Goal: Transaction & Acquisition: Purchase product/service

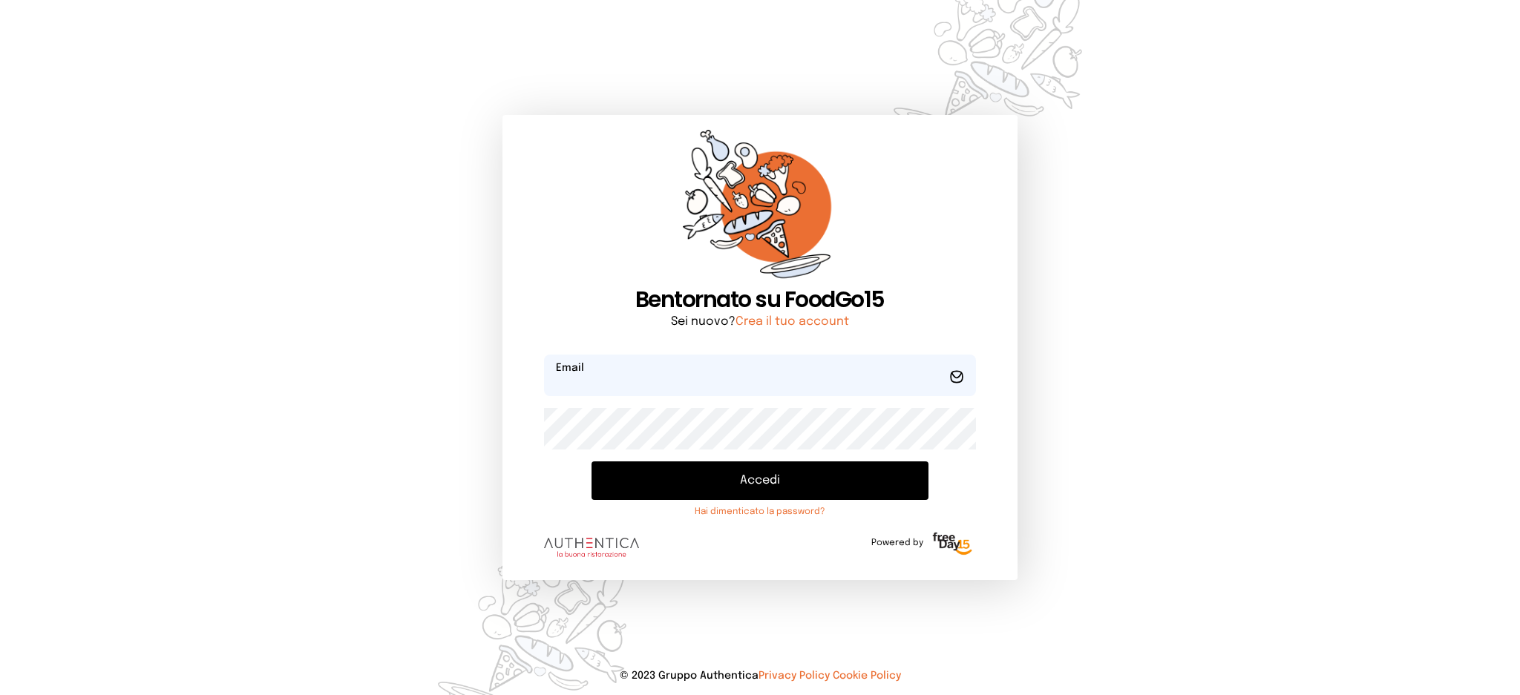
type input "**********"
click at [738, 486] on button "Accedi" at bounding box center [760, 481] width 336 height 39
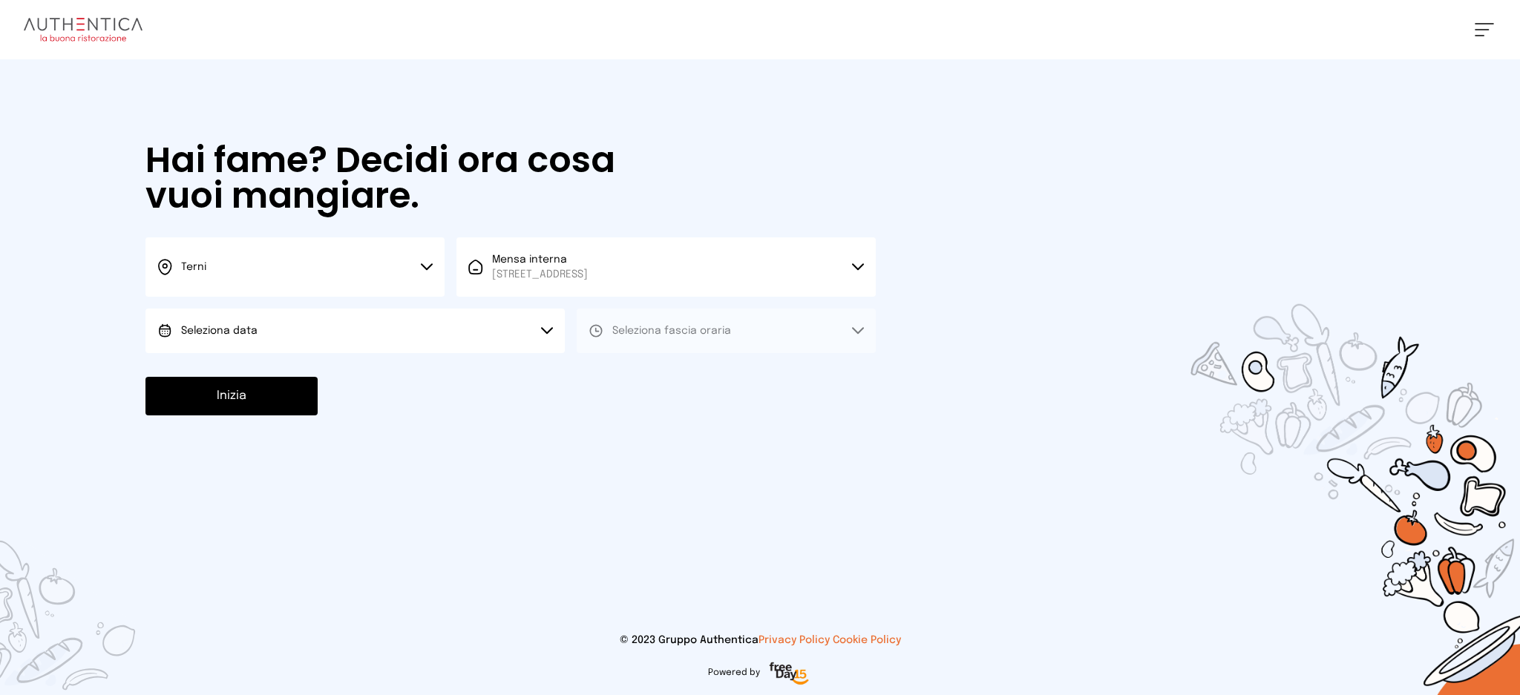
click at [381, 325] on button "Seleziona data" at bounding box center [354, 331] width 419 height 45
click at [376, 386] on li "[DATE], [DATE]" at bounding box center [354, 372] width 419 height 39
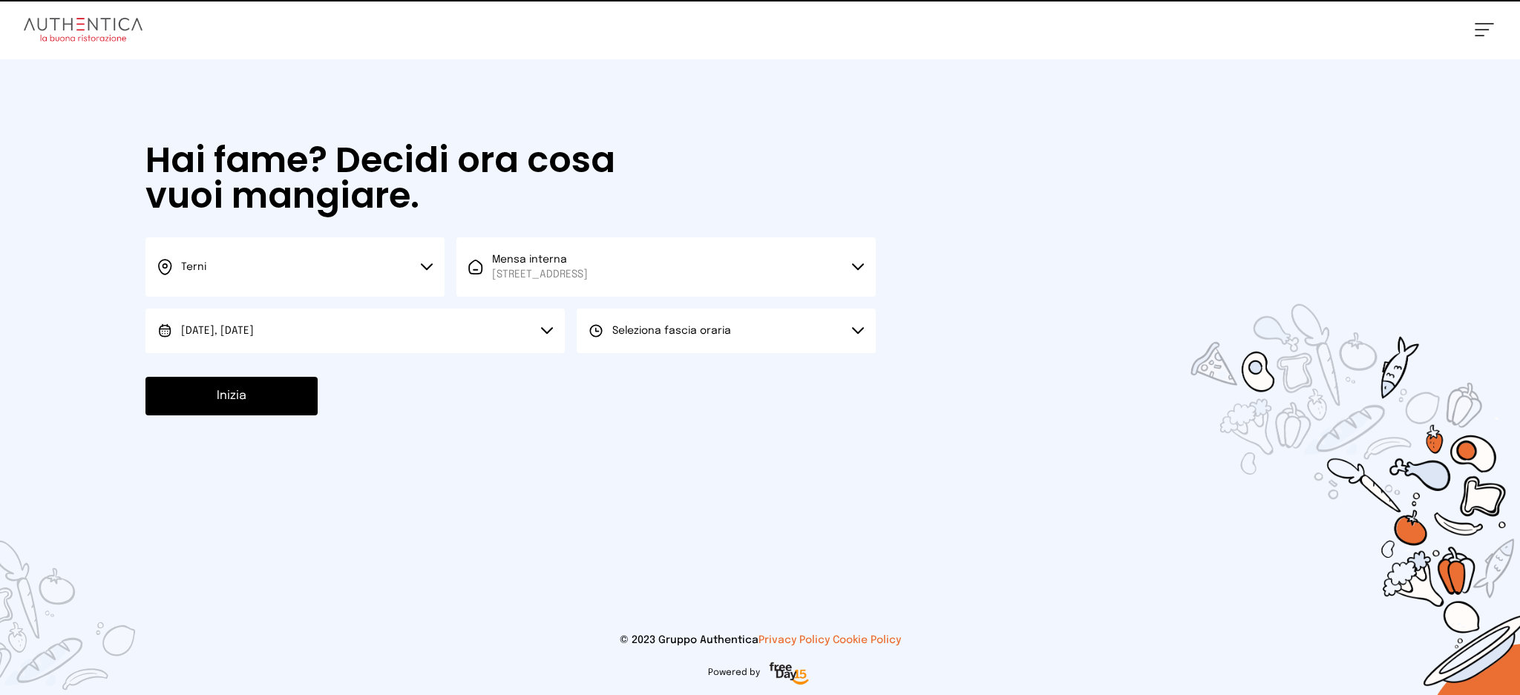
click at [668, 333] on span "Seleziona fascia oraria" at bounding box center [671, 331] width 119 height 10
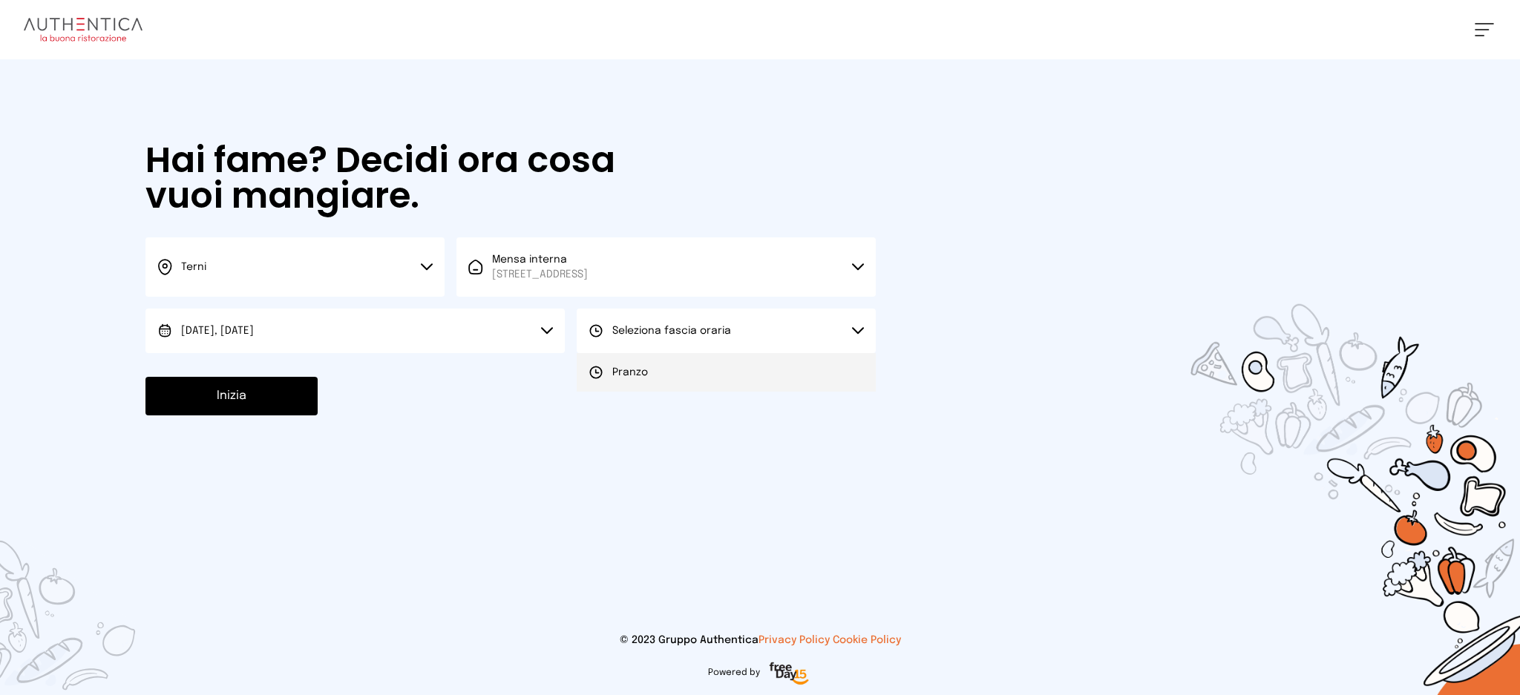
click at [662, 373] on li "Pranzo" at bounding box center [726, 372] width 299 height 39
click at [203, 429] on div "Hai fame? Decidi ora cosa vuoi mangiare. Terni Scegli la città [GEOGRAPHIC_DATA…" at bounding box center [511, 278] width 760 height 439
click at [260, 390] on button "Inizia" at bounding box center [231, 396] width 172 height 39
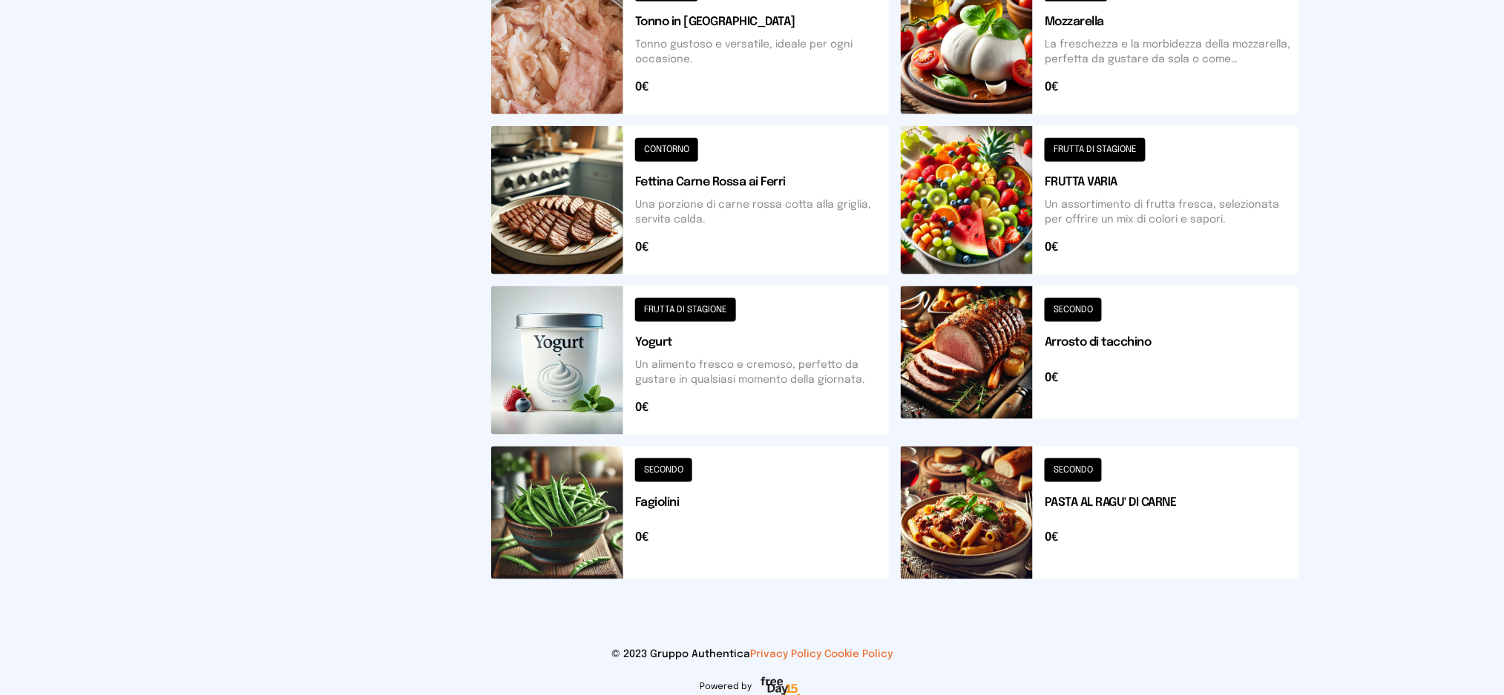
scroll to position [108, 0]
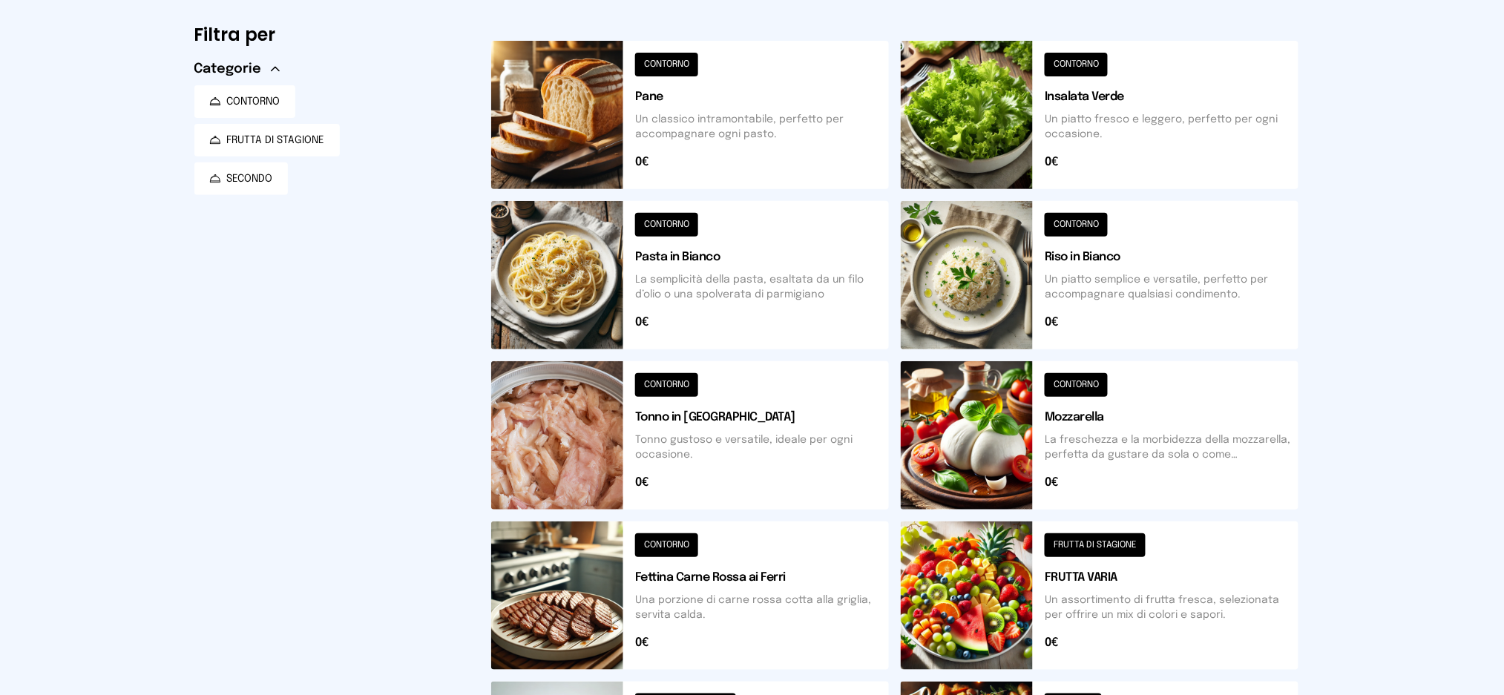
click at [1124, 281] on button at bounding box center [1100, 275] width 398 height 148
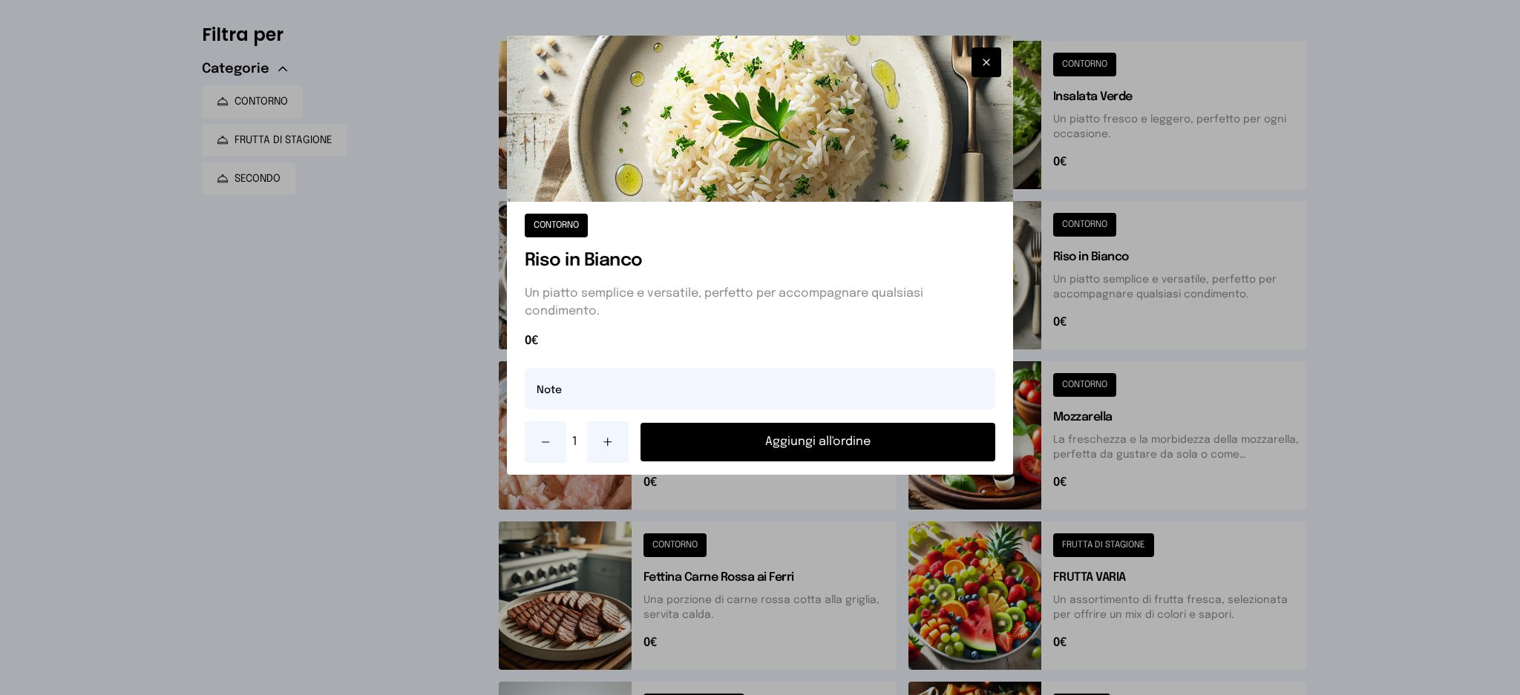
click at [858, 451] on button "Aggiungi all'ordine" at bounding box center [817, 442] width 355 height 39
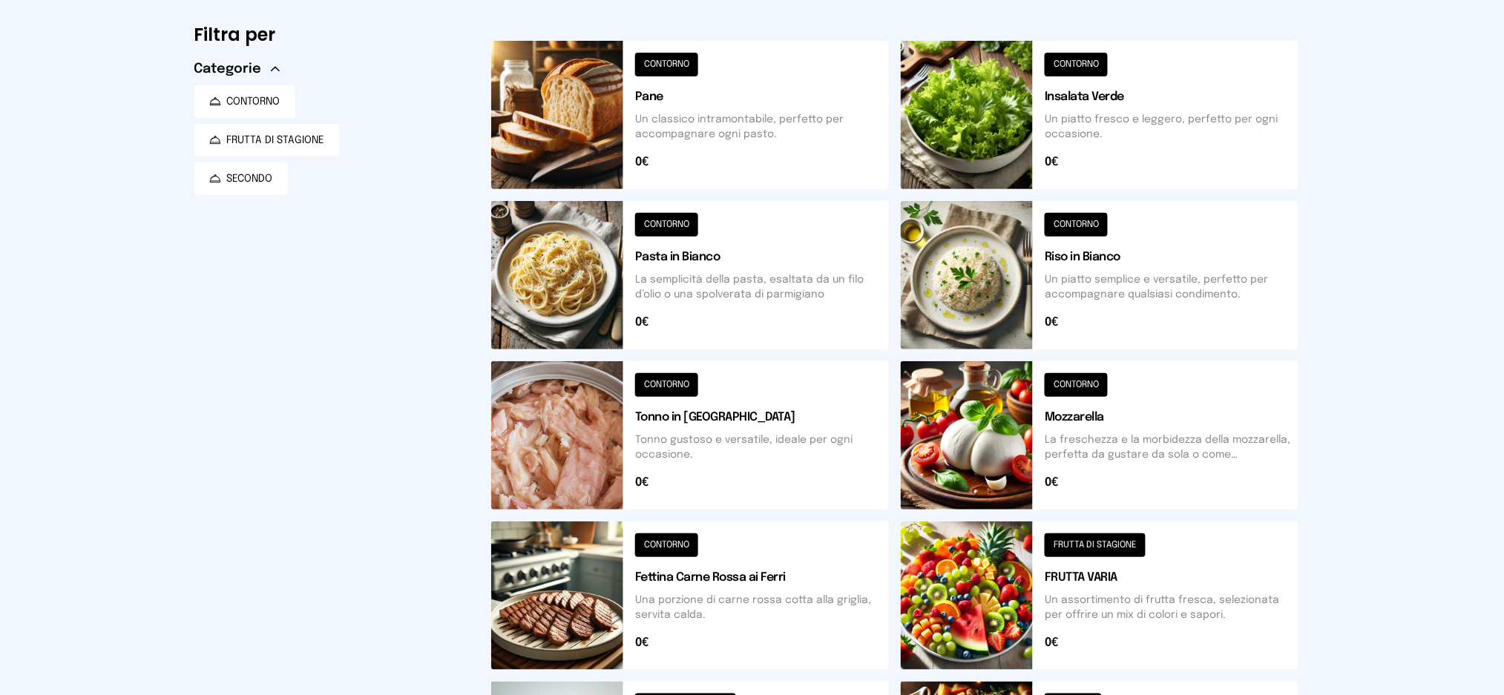
scroll to position [206, 0]
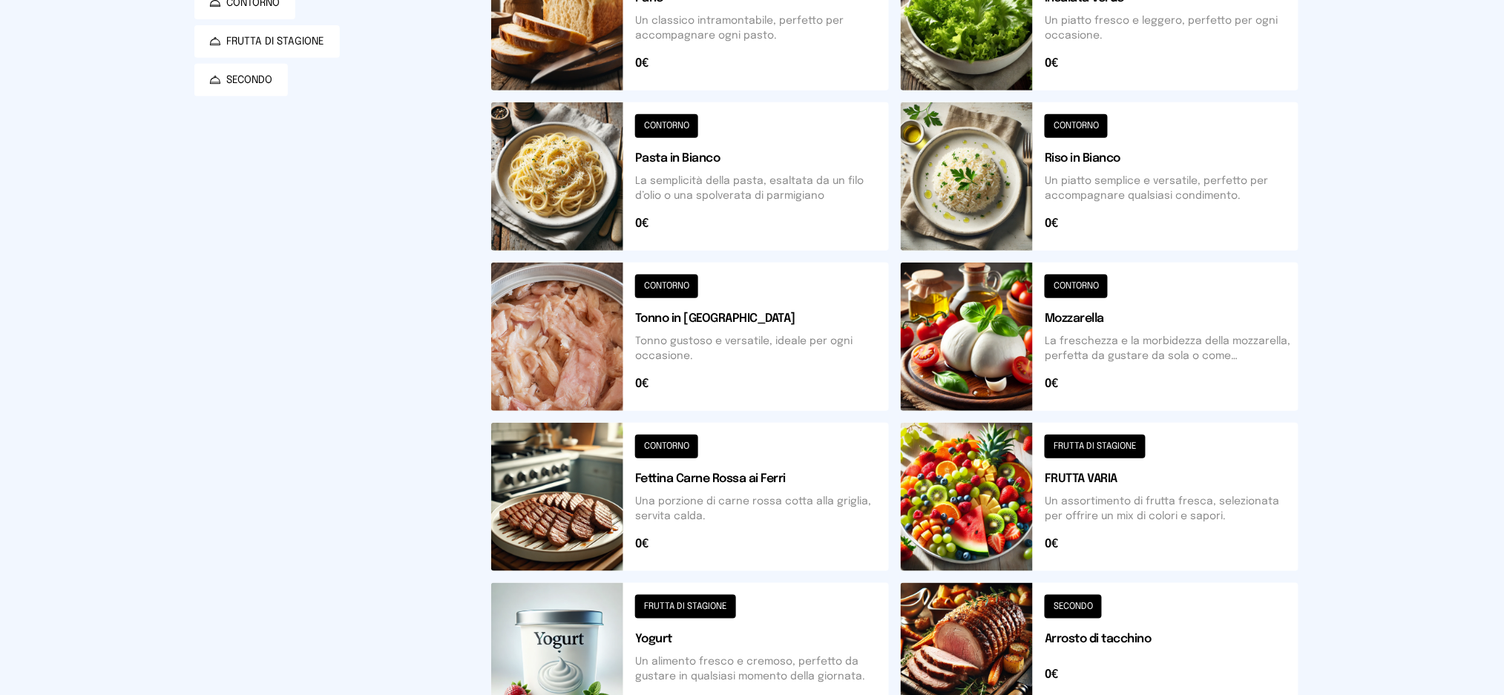
click at [764, 505] on button at bounding box center [690, 497] width 398 height 148
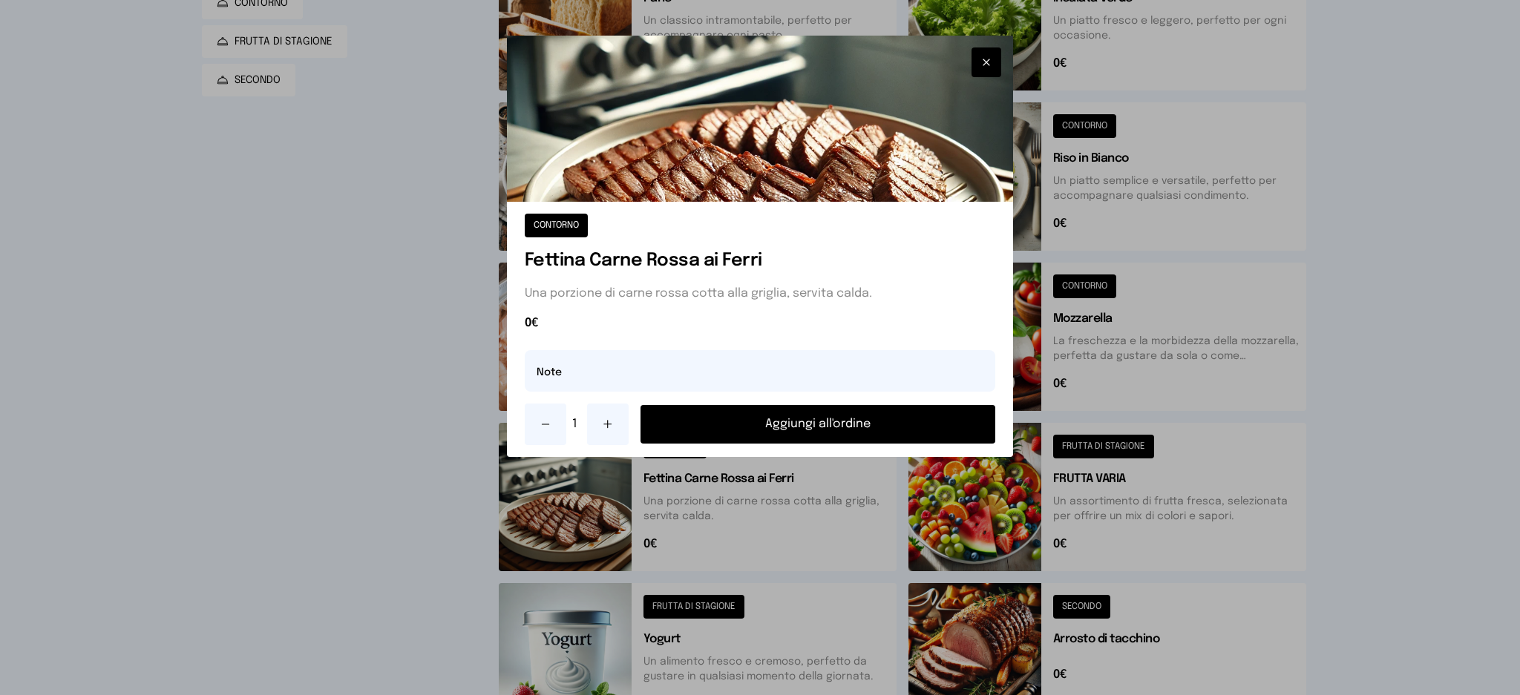
click at [981, 53] on button "button" at bounding box center [987, 62] width 30 height 30
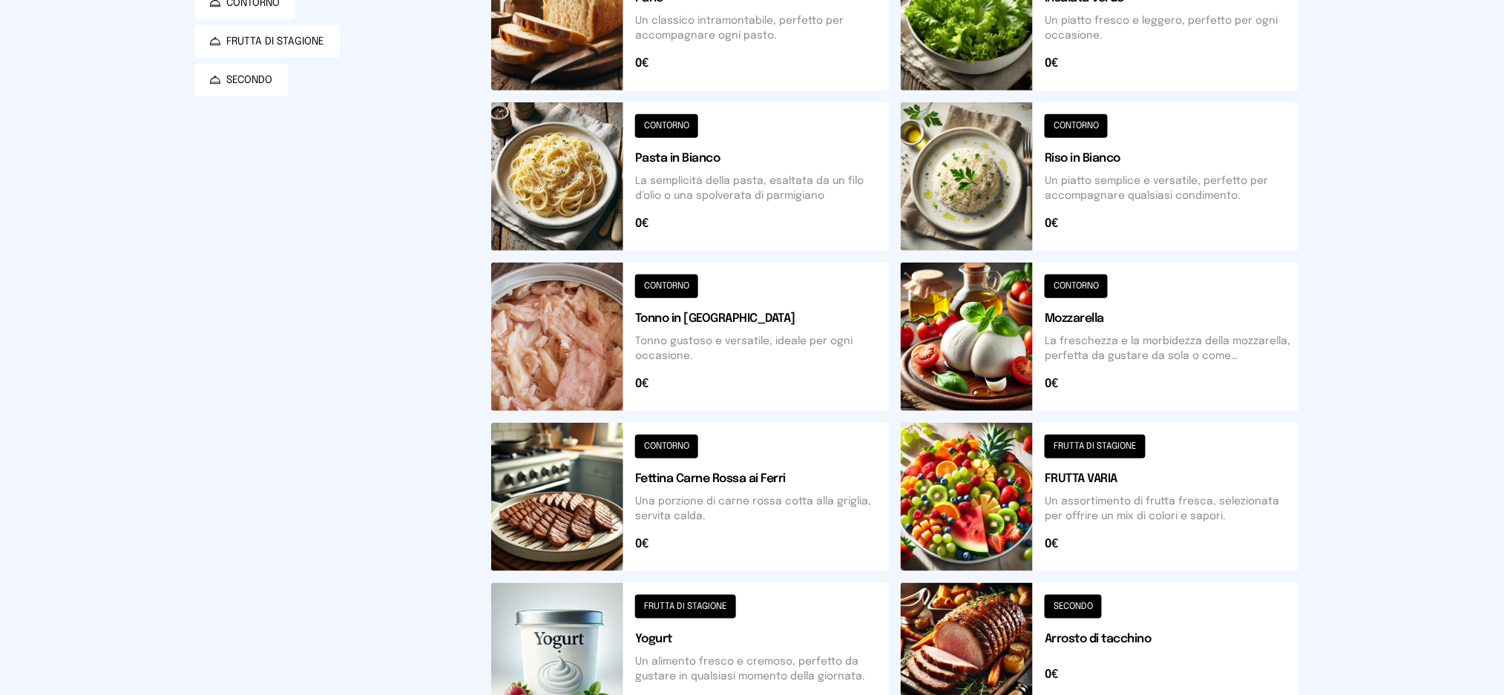
click at [1216, 635] on button at bounding box center [1100, 657] width 398 height 148
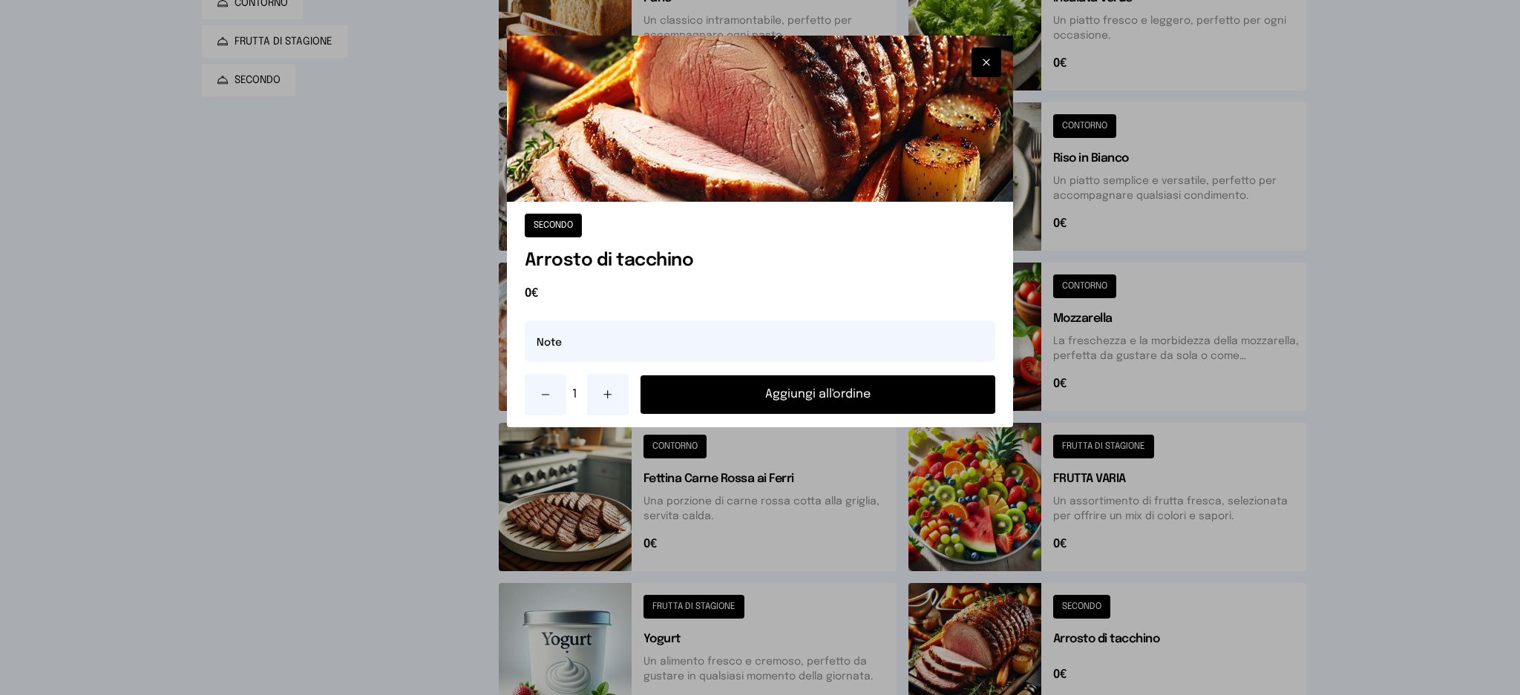
click at [838, 396] on button "Aggiungi all'ordine" at bounding box center [817, 395] width 355 height 39
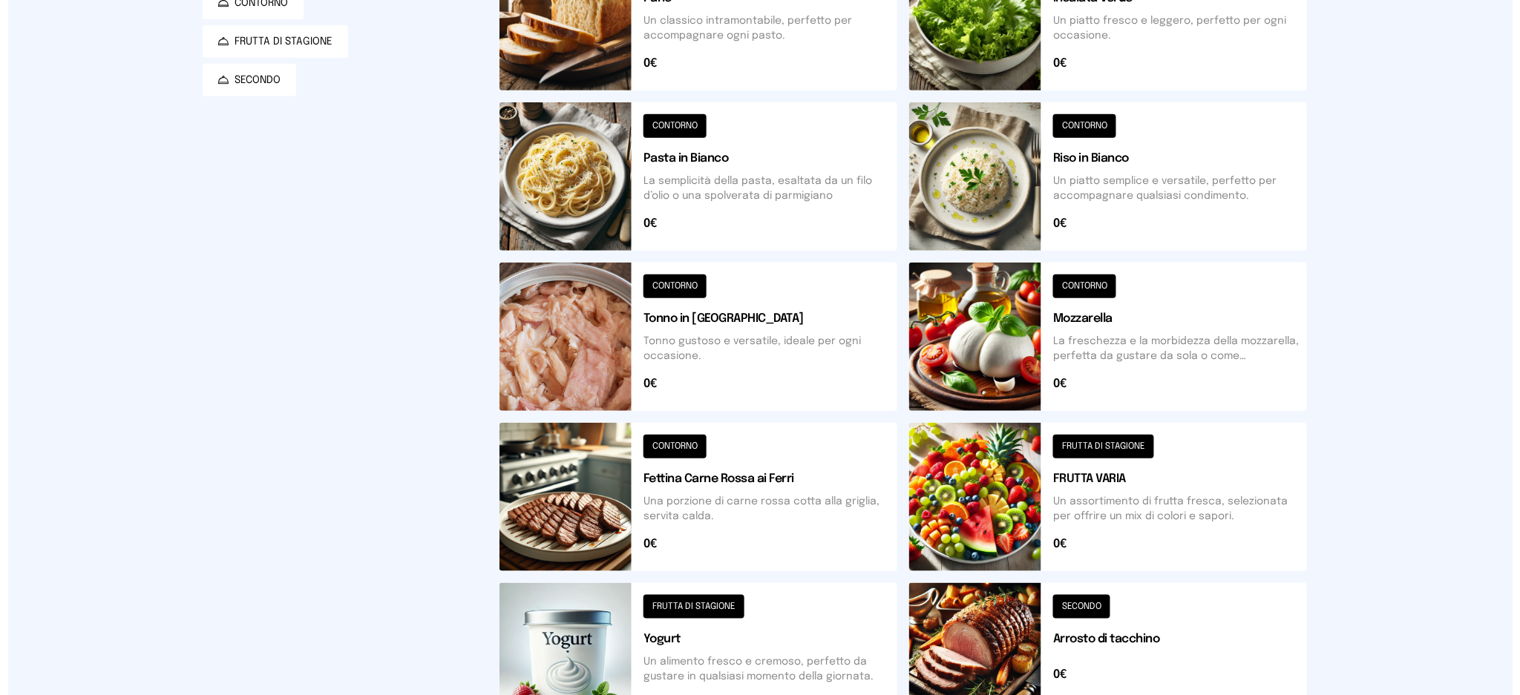
scroll to position [0, 0]
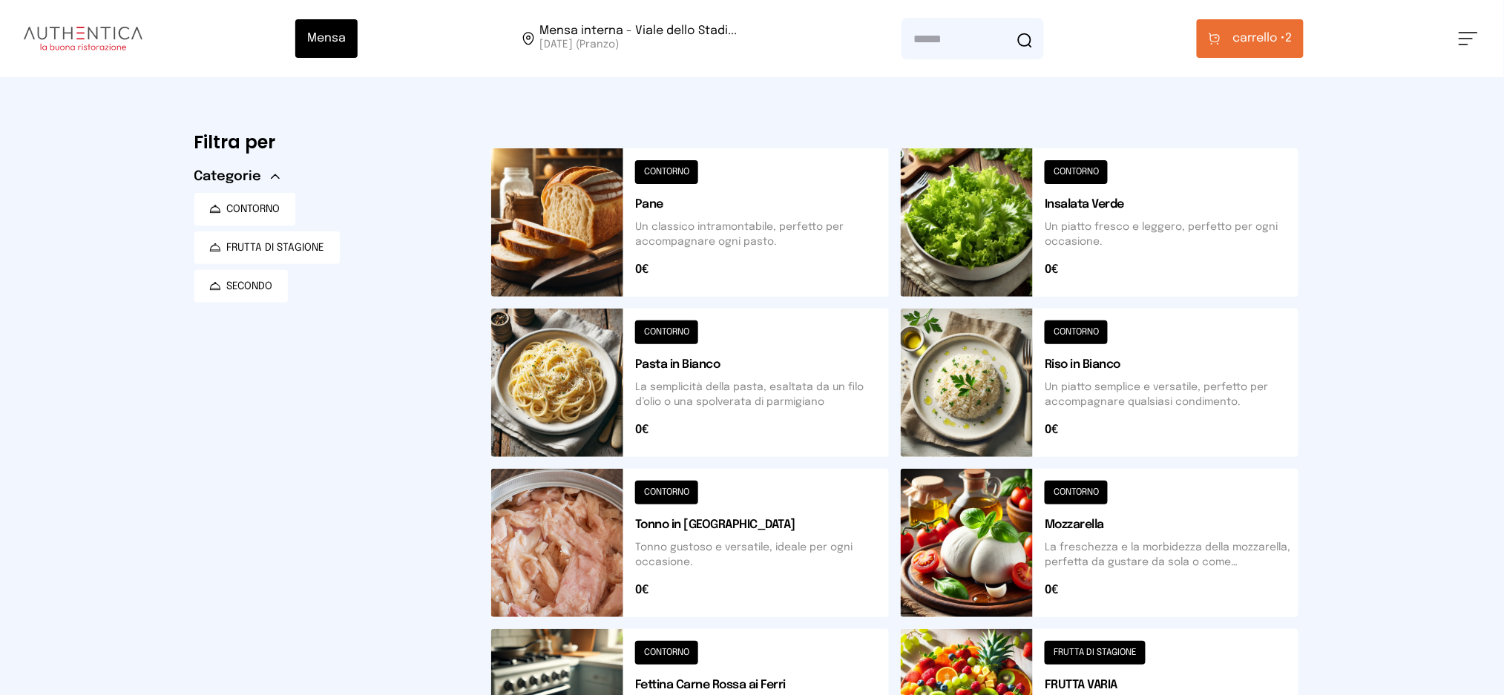
click at [1265, 32] on span "carrello •" at bounding box center [1259, 39] width 53 height 18
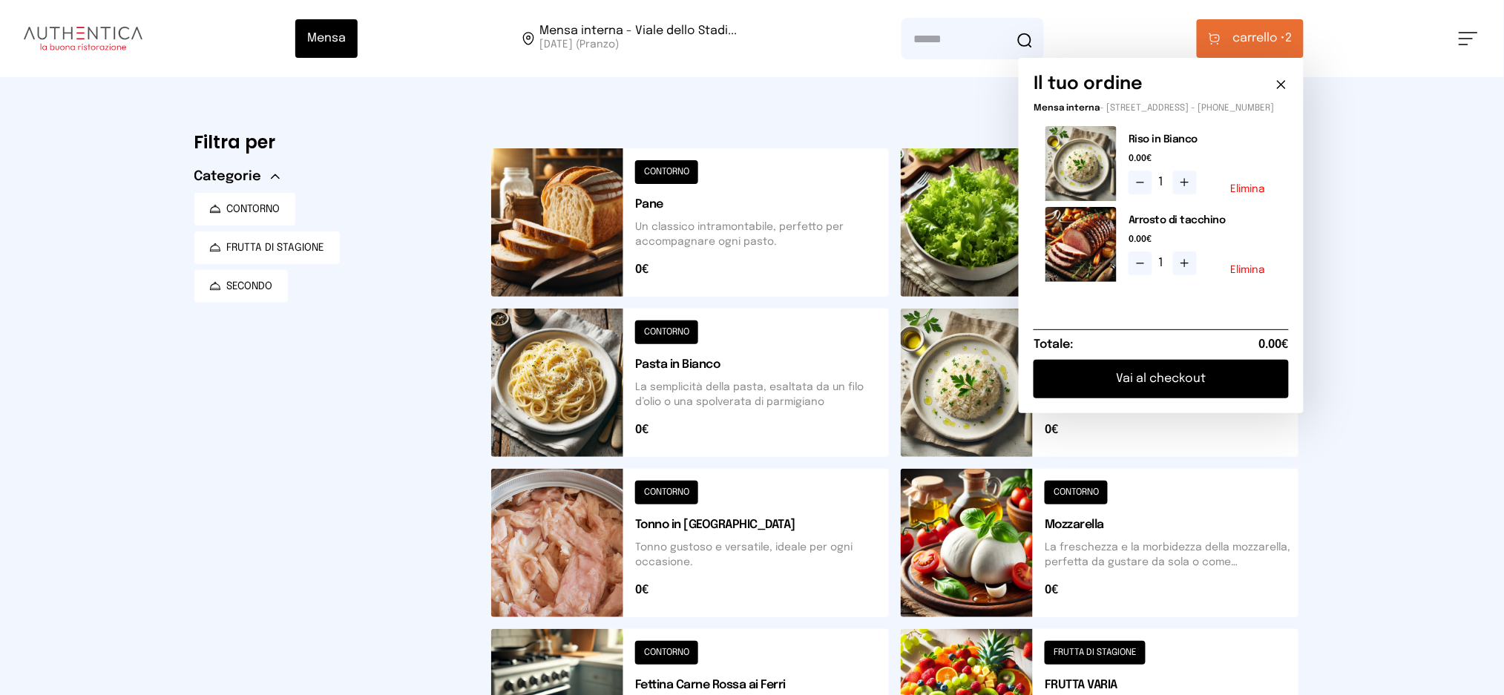
click at [1173, 381] on button "Vai al checkout" at bounding box center [1161, 379] width 255 height 39
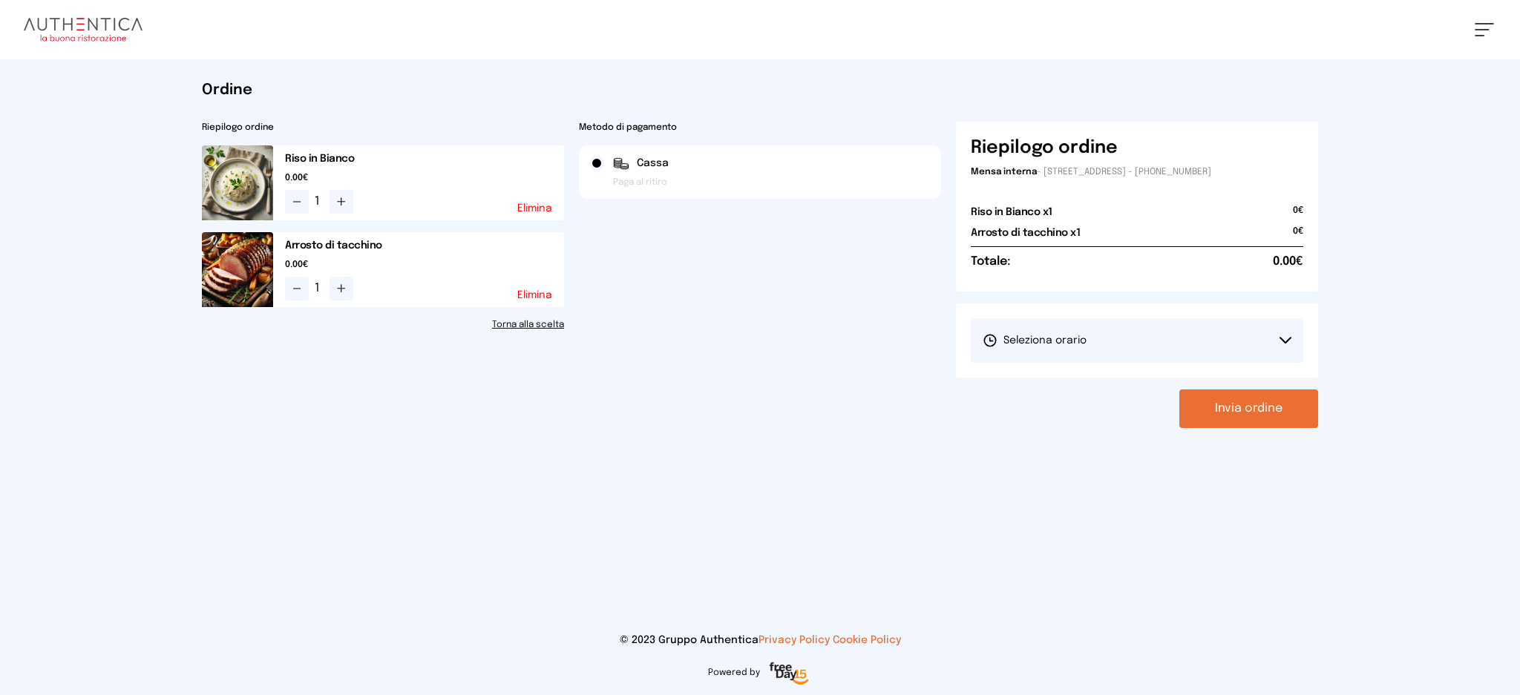
click at [1041, 349] on button "Seleziona orario" at bounding box center [1137, 340] width 332 height 45
click at [1045, 387] on span "1° Turno (13:00 - 15:00)" at bounding box center [1039, 382] width 112 height 15
click at [1212, 399] on button "Invia ordine" at bounding box center [1248, 409] width 139 height 39
